Goal: Feedback & Contribution: Leave review/rating

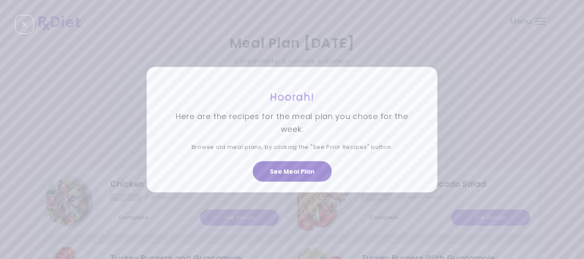
click at [280, 174] on button "See Meal Plan" at bounding box center [291, 171] width 79 height 21
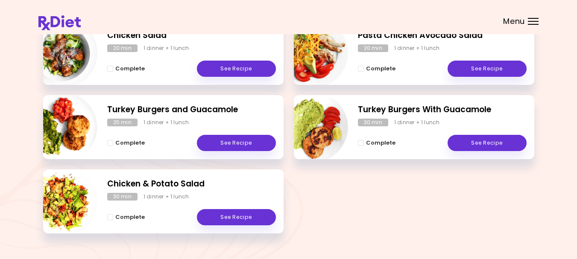
scroll to position [170, 0]
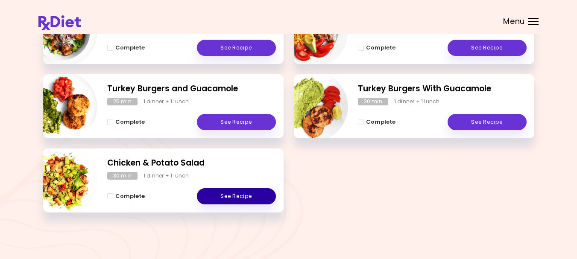
click at [222, 194] on link "See Recipe" at bounding box center [236, 196] width 79 height 16
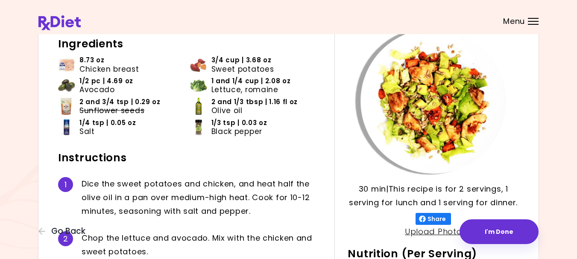
scroll to position [128, 0]
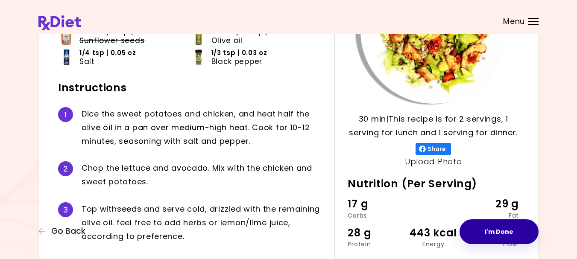
click at [495, 232] on button "I'm Done" at bounding box center [499, 232] width 79 height 25
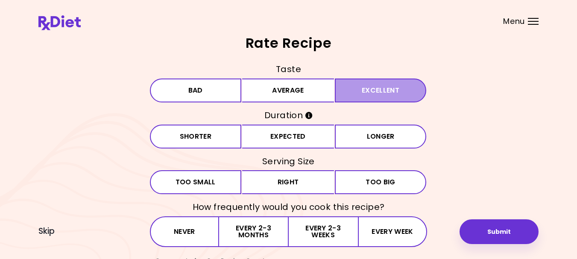
click at [369, 91] on button "Excellent" at bounding box center [381, 91] width 92 height 24
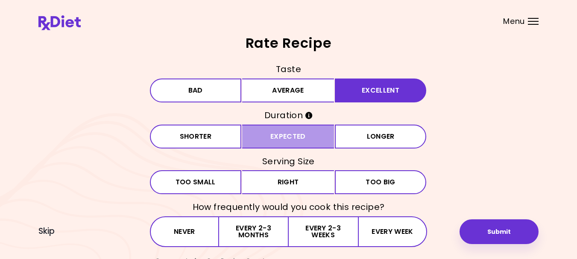
click at [303, 135] on button "Expected" at bounding box center [288, 137] width 92 height 24
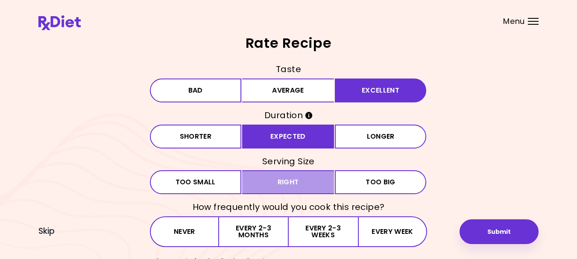
click at [298, 182] on button "Right" at bounding box center [288, 182] width 92 height 24
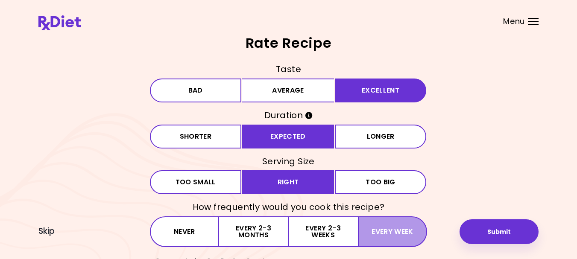
click at [388, 228] on button "Every week" at bounding box center [393, 232] width 70 height 31
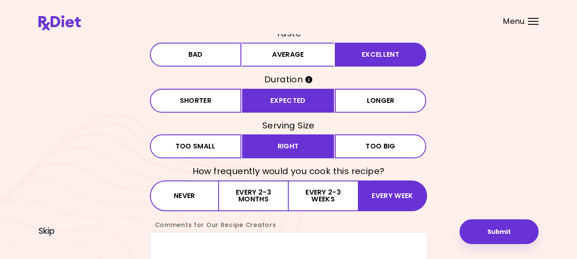
scroll to position [85, 0]
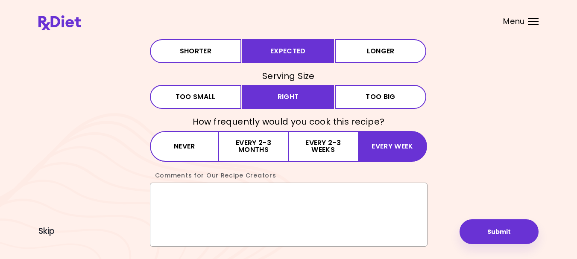
click at [294, 196] on textarea "Comments for Our Recipe Creators" at bounding box center [289, 215] width 278 height 64
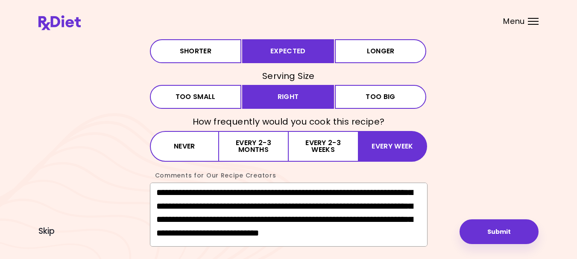
scroll to position [37, 0]
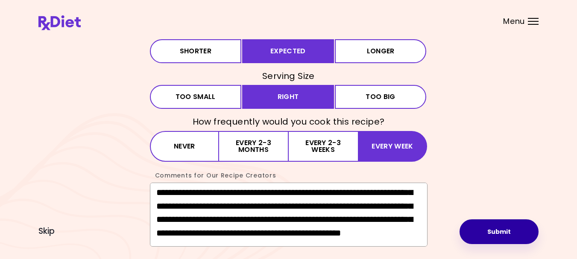
type textarea "**********"
click at [493, 227] on button "Submit" at bounding box center [499, 232] width 79 height 25
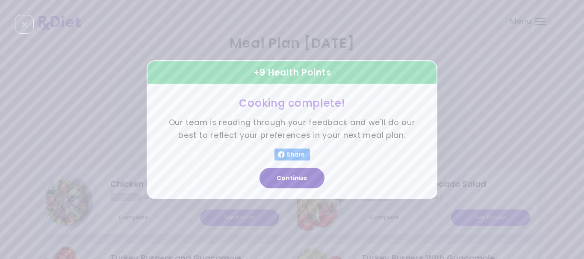
click at [296, 177] on button "Continue" at bounding box center [291, 178] width 65 height 21
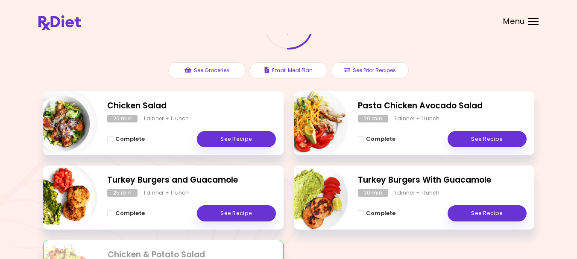
scroll to position [85, 0]
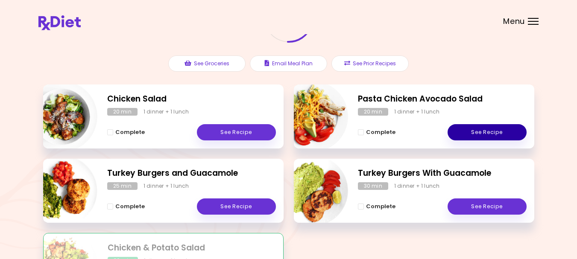
click at [474, 130] on link "See Recipe" at bounding box center [487, 132] width 79 height 16
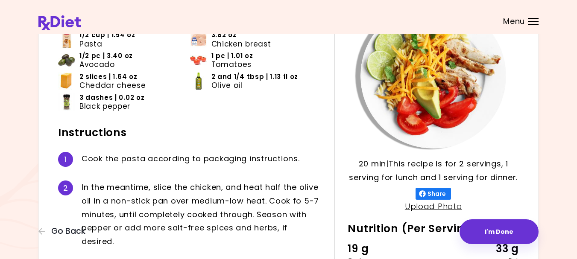
scroll to position [249, 0]
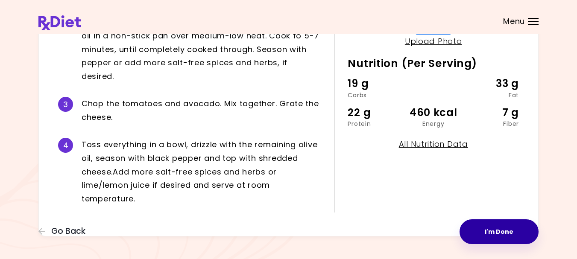
click at [499, 232] on button "I'm Done" at bounding box center [499, 232] width 79 height 25
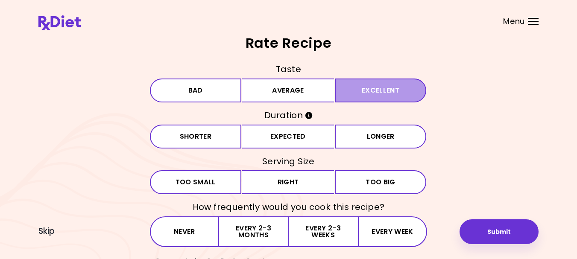
click at [366, 89] on button "Excellent" at bounding box center [381, 91] width 92 height 24
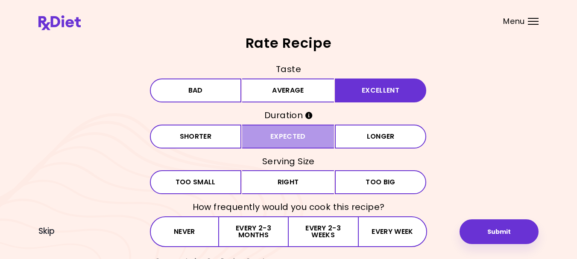
click at [302, 137] on button "Expected" at bounding box center [288, 137] width 92 height 24
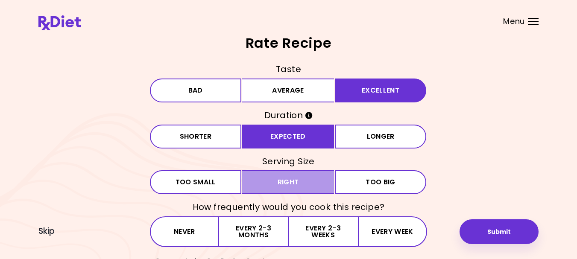
click at [295, 175] on button "Right" at bounding box center [288, 182] width 92 height 24
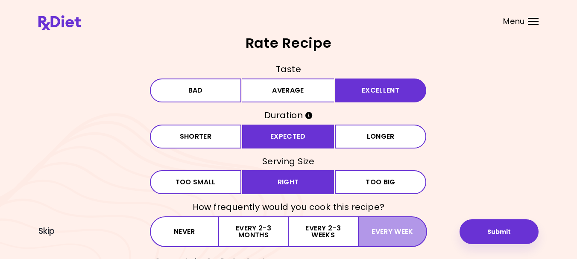
click at [387, 229] on button "Every week" at bounding box center [393, 232] width 70 height 31
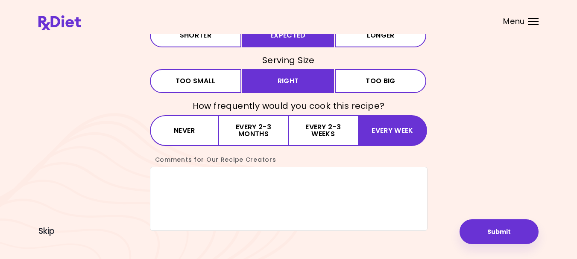
scroll to position [109, 0]
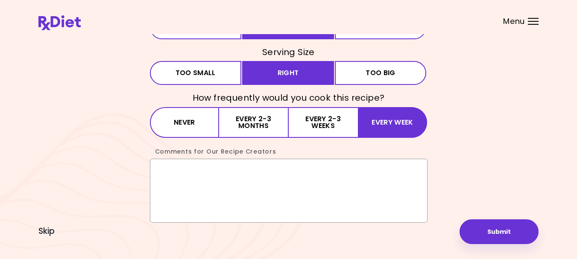
click at [252, 177] on textarea "Comments for Our Recipe Creators" at bounding box center [289, 191] width 278 height 64
type textarea "*"
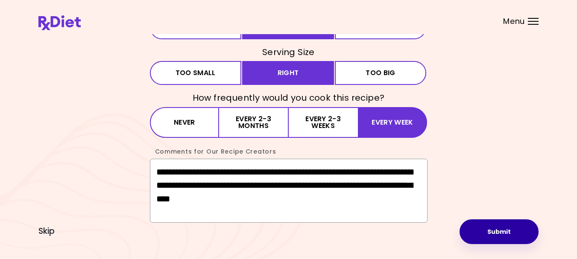
type textarea "**********"
click at [512, 229] on button "Submit" at bounding box center [499, 232] width 79 height 25
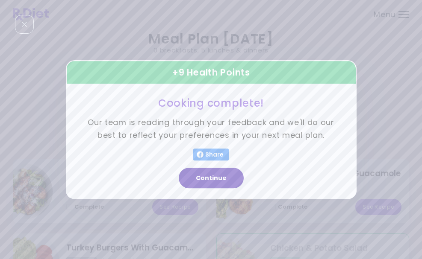
click at [197, 176] on button "Continue" at bounding box center [211, 178] width 65 height 21
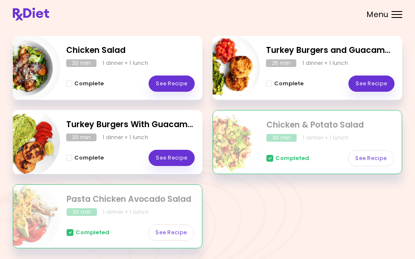
scroll to position [109, 0]
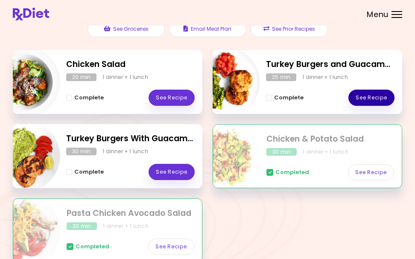
click at [365, 95] on link "See Recipe" at bounding box center [372, 98] width 46 height 16
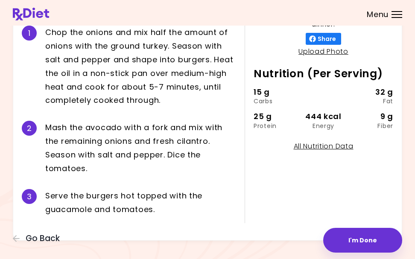
scroll to position [198, 0]
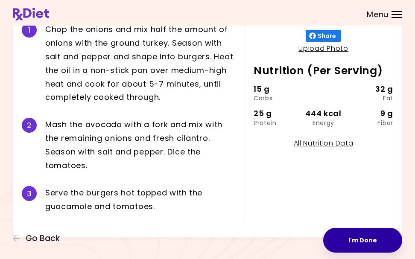
click at [358, 240] on button "I'm Done" at bounding box center [362, 240] width 79 height 25
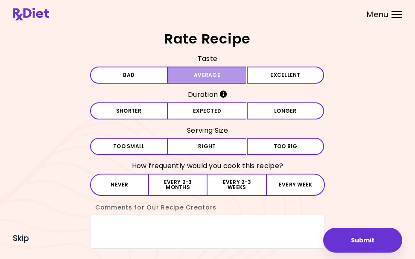
click at [210, 72] on button "Average" at bounding box center [207, 75] width 78 height 17
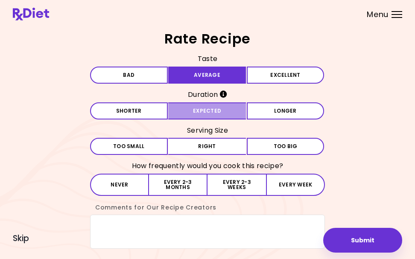
click at [214, 111] on button "Expected" at bounding box center [207, 111] width 78 height 17
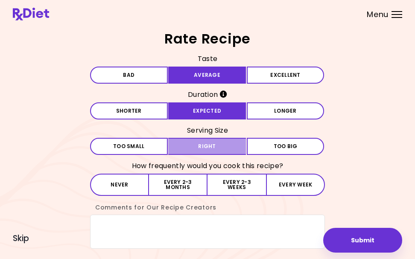
click at [222, 142] on button "Right" at bounding box center [207, 146] width 78 height 17
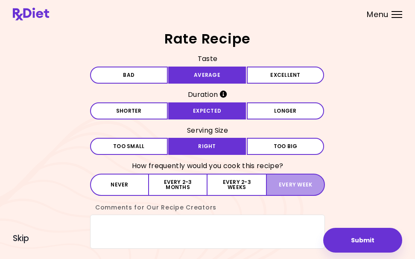
click at [291, 180] on button "Every week" at bounding box center [295, 185] width 59 height 22
click at [217, 222] on textarea "Comments for Our Recipe Creators" at bounding box center [207, 232] width 235 height 34
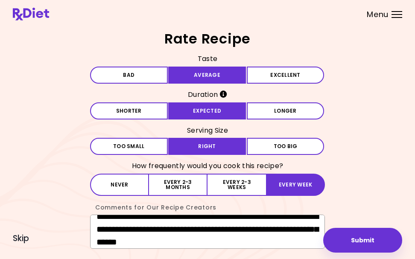
scroll to position [24, 0]
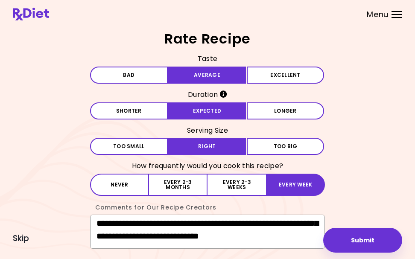
click at [167, 229] on textarea "**********" at bounding box center [207, 232] width 235 height 34
drag, startPoint x: 203, startPoint y: 243, endPoint x: 238, endPoint y: 247, distance: 34.9
click at [204, 243] on textarea "**********" at bounding box center [207, 232] width 235 height 34
click at [49, 203] on div "**********" at bounding box center [208, 150] width 390 height 197
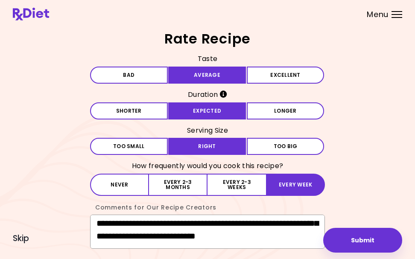
drag, startPoint x: 208, startPoint y: 237, endPoint x: 243, endPoint y: 247, distance: 36.1
click at [212, 239] on textarea "**********" at bounding box center [207, 232] width 235 height 34
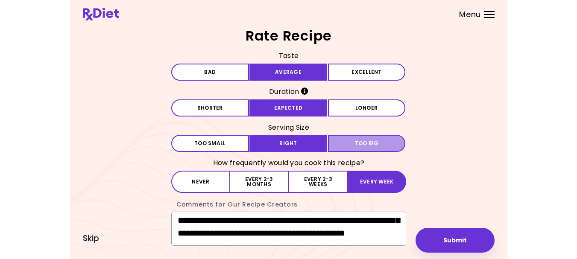
scroll to position [57, 0]
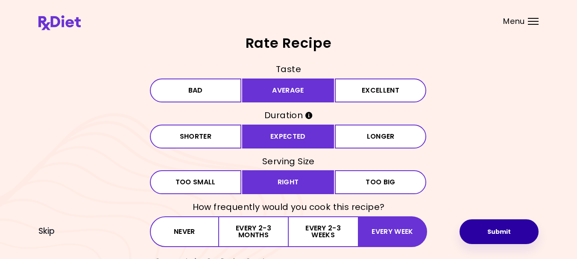
type textarea "**********"
click at [488, 232] on button "Submit" at bounding box center [499, 232] width 79 height 25
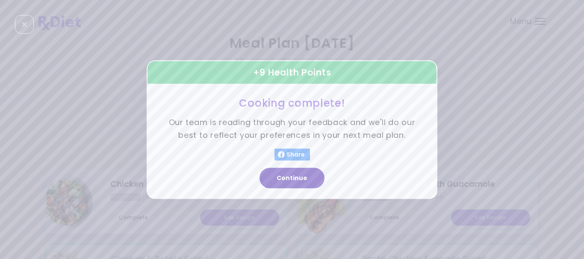
click at [293, 176] on button "Continue" at bounding box center [291, 178] width 65 height 21
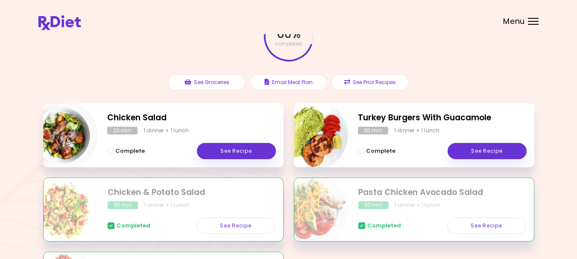
scroll to position [42, 0]
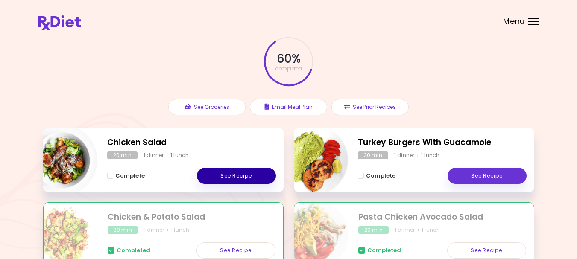
click at [224, 174] on link "See Recipe" at bounding box center [236, 176] width 79 height 16
